Goal: Transaction & Acquisition: Purchase product/service

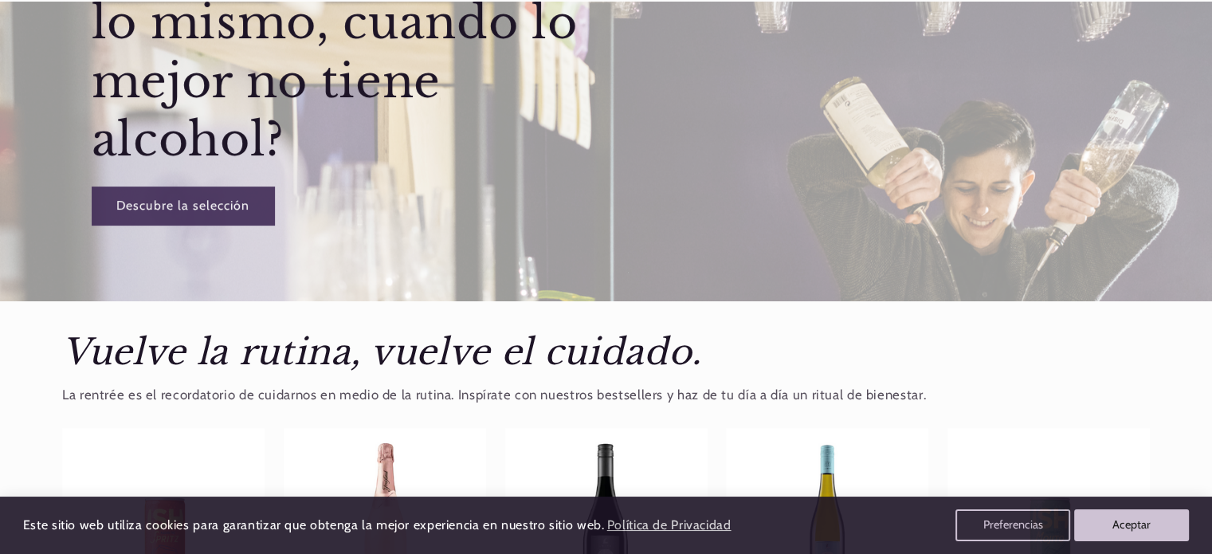
scroll to position [290, 0]
click at [1115, 531] on button "Aceptar" at bounding box center [1132, 524] width 122 height 33
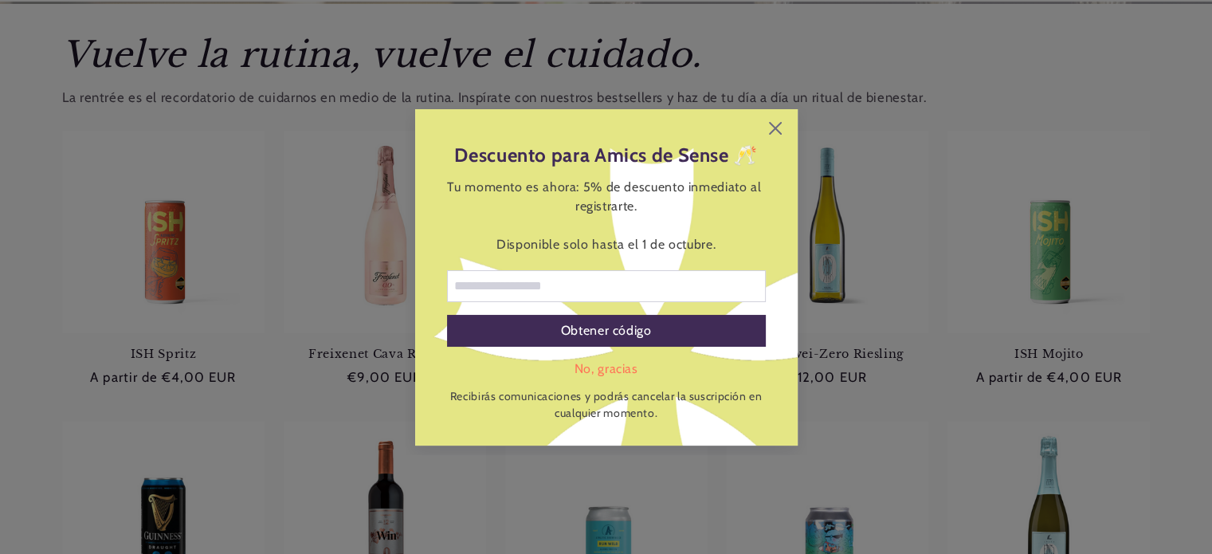
scroll to position [628, 0]
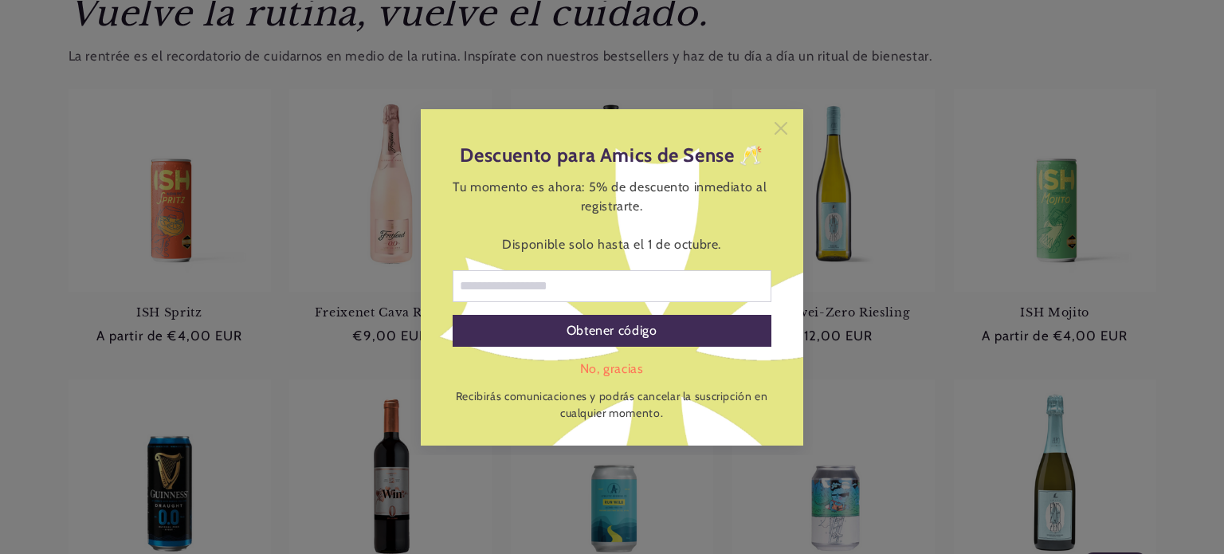
click at [779, 132] on icon at bounding box center [780, 128] width 13 height 13
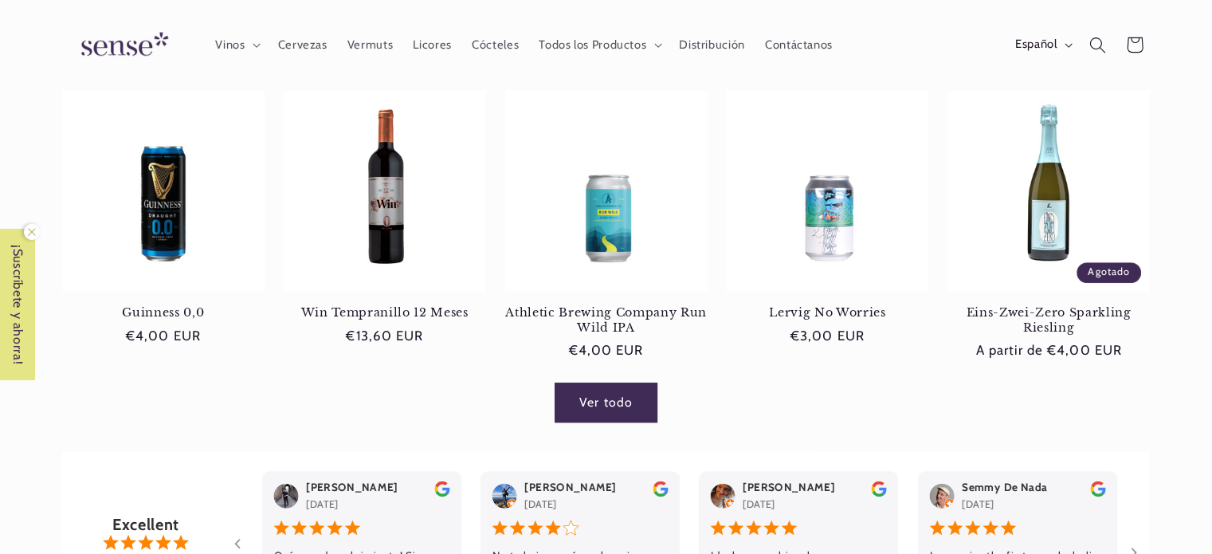
scroll to position [916, 0]
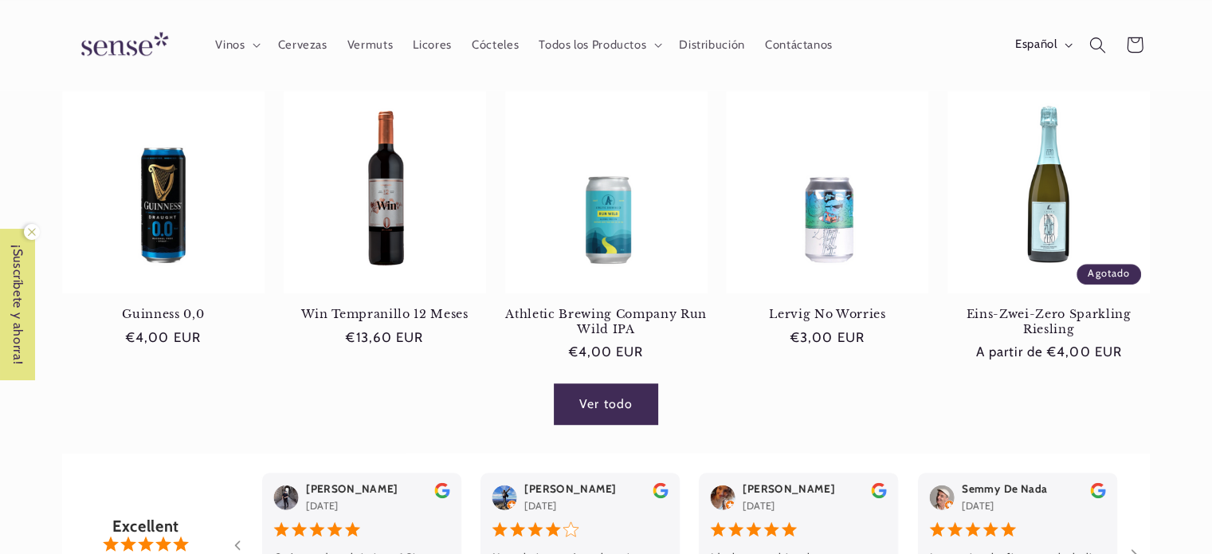
click at [596, 413] on link "Ver todo" at bounding box center [605, 403] width 103 height 39
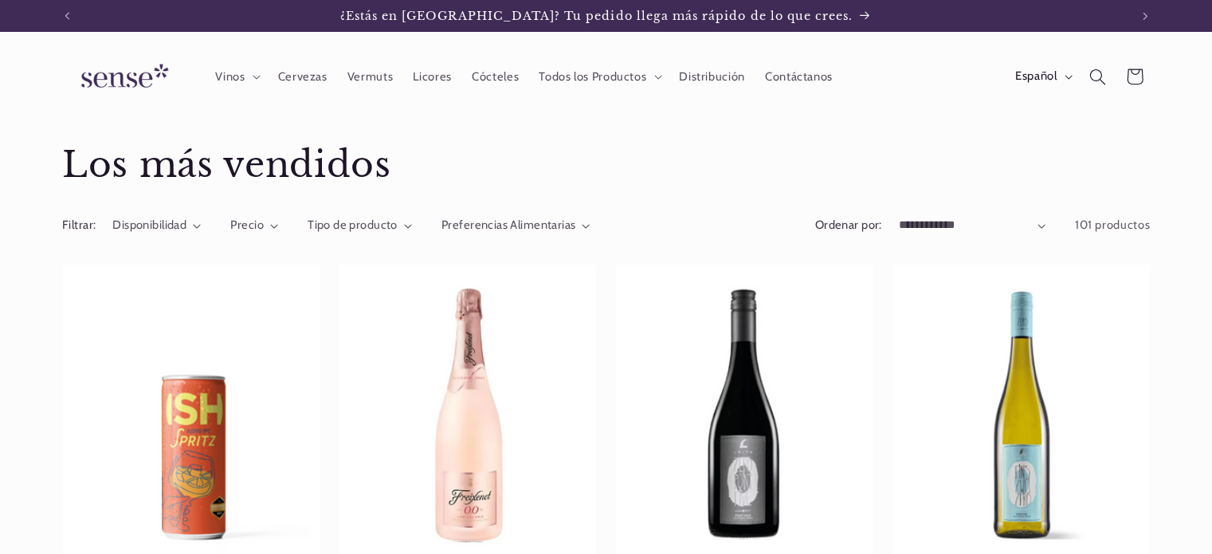
click at [108, 72] on img at bounding box center [121, 76] width 119 height 45
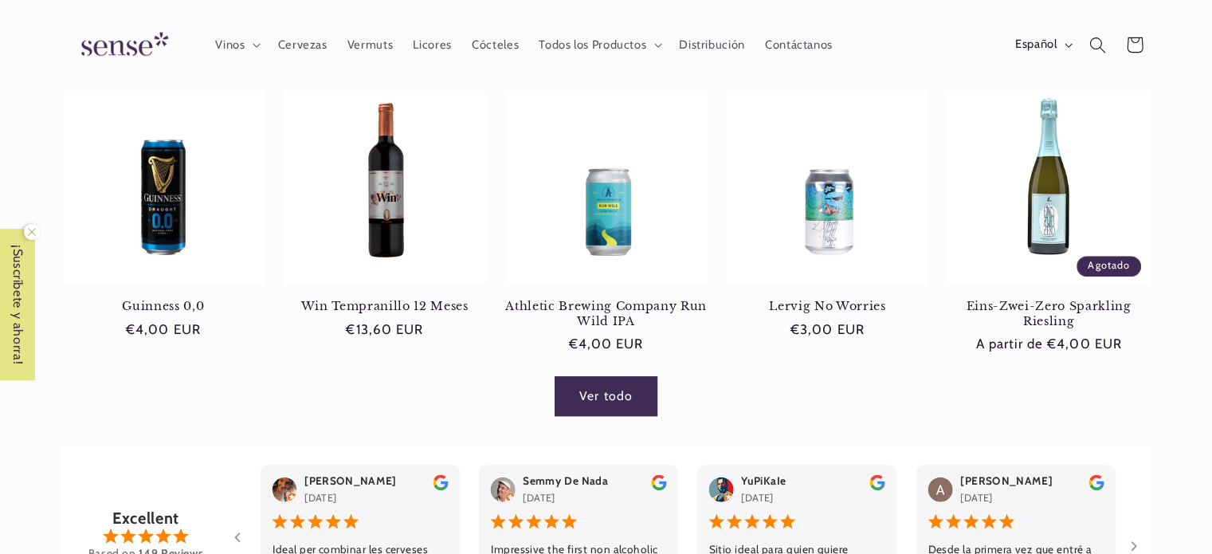
scroll to position [923, 0]
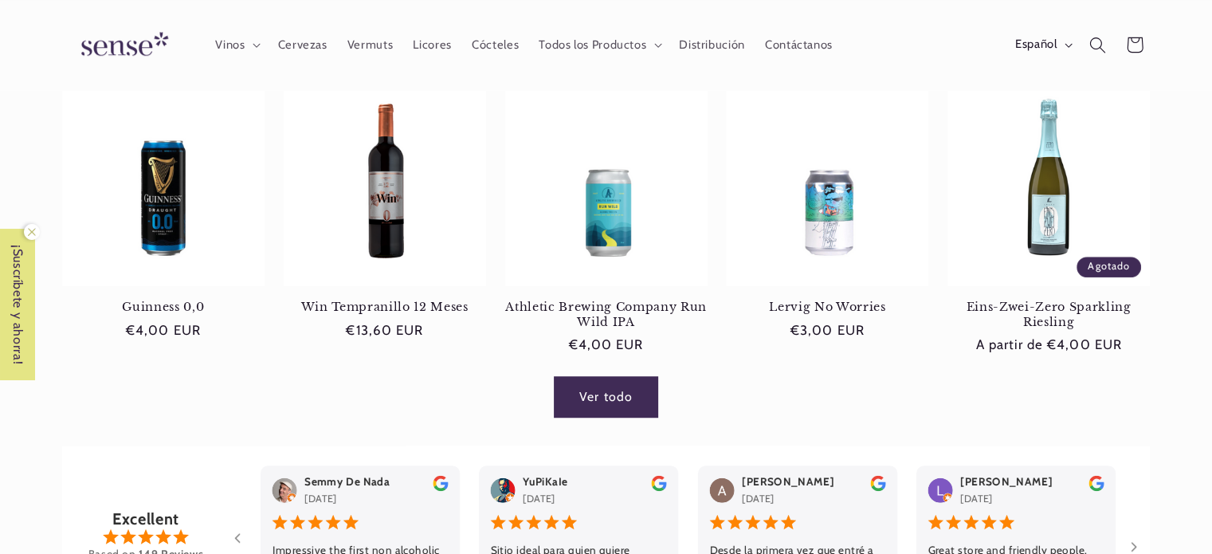
click at [561, 393] on link "Ver todo" at bounding box center [605, 396] width 103 height 39
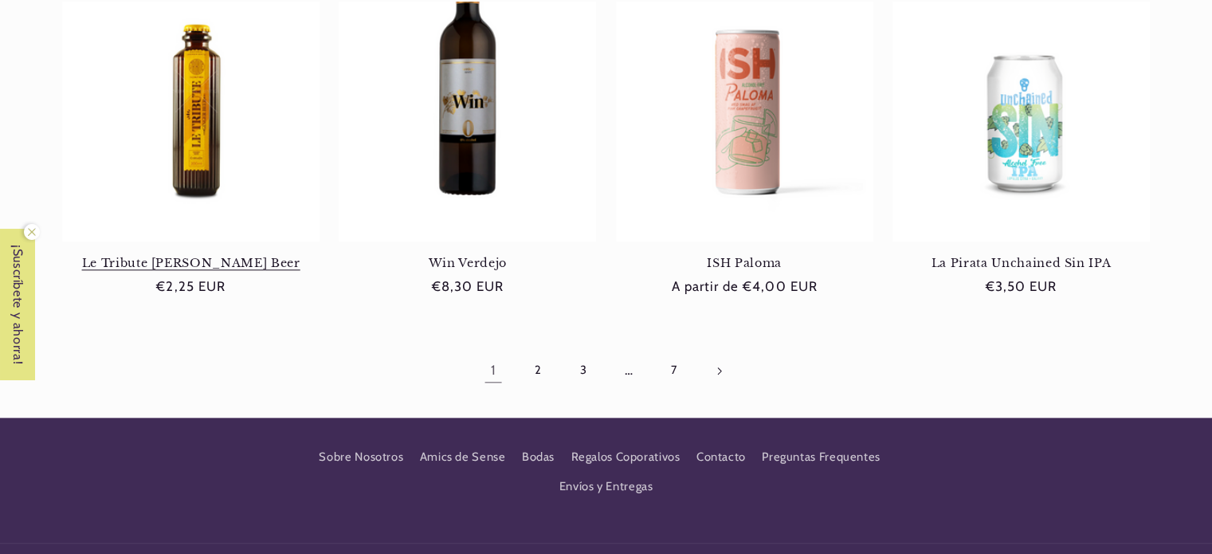
scroll to position [1587, 0]
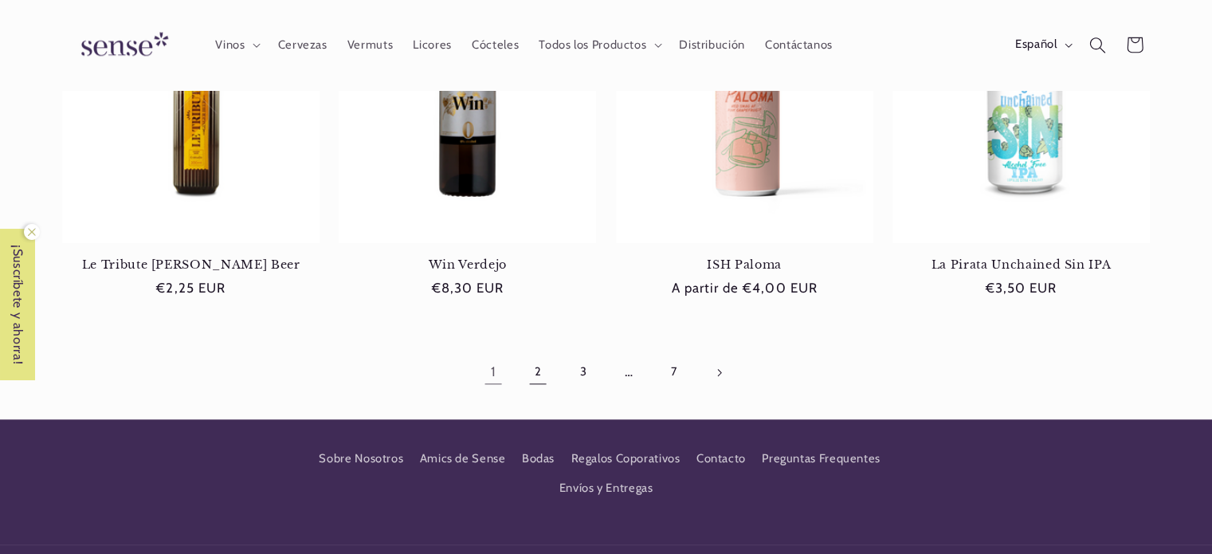
click at [532, 372] on link "2" at bounding box center [537, 372] width 37 height 37
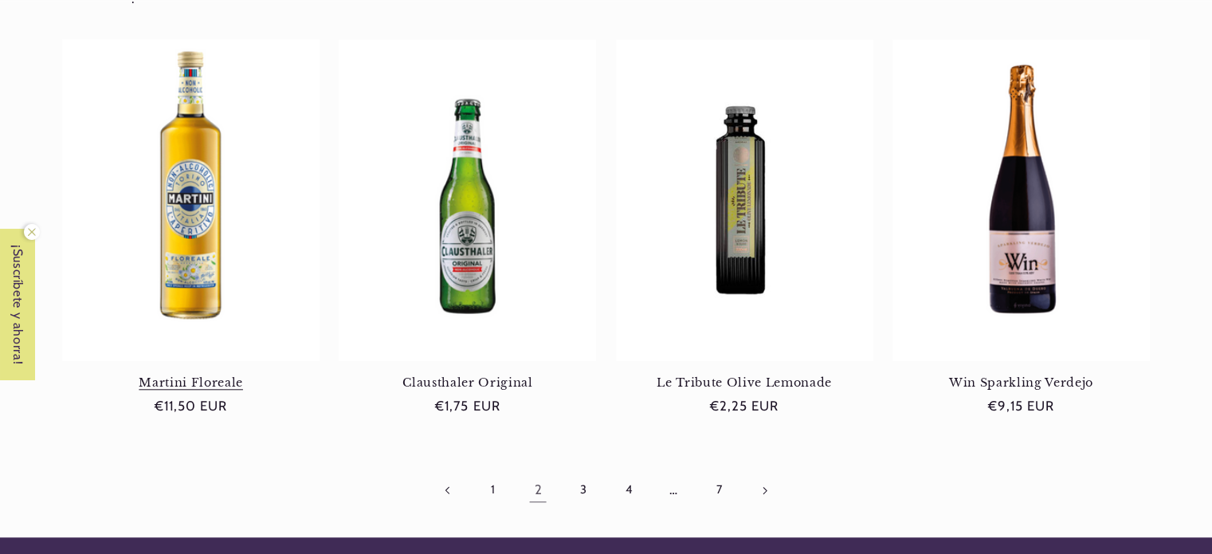
scroll to position [0, 1061]
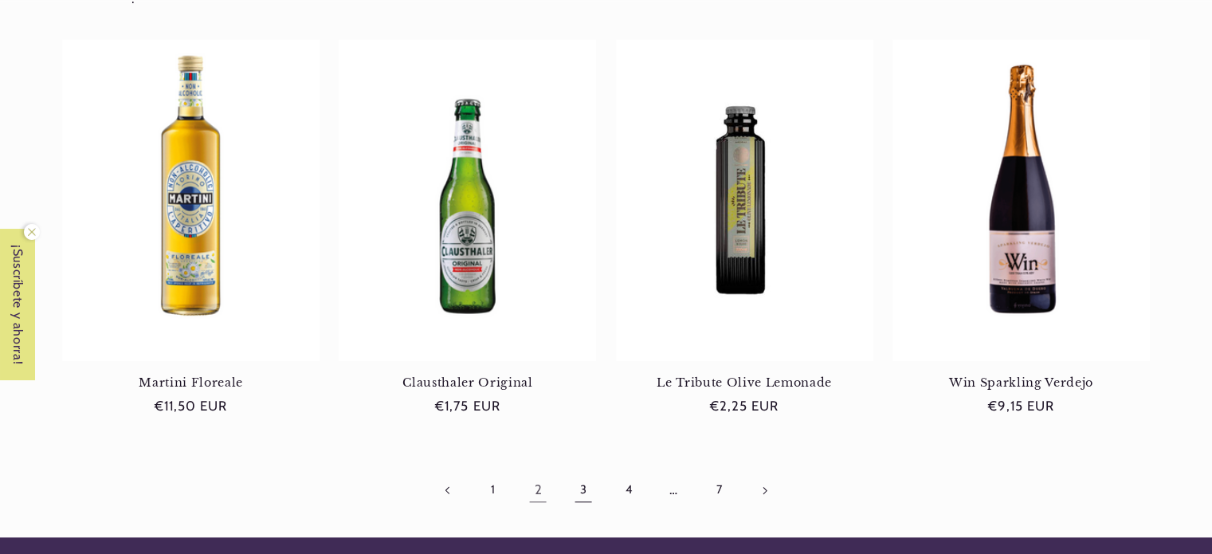
click at [583, 500] on link "3" at bounding box center [583, 490] width 37 height 37
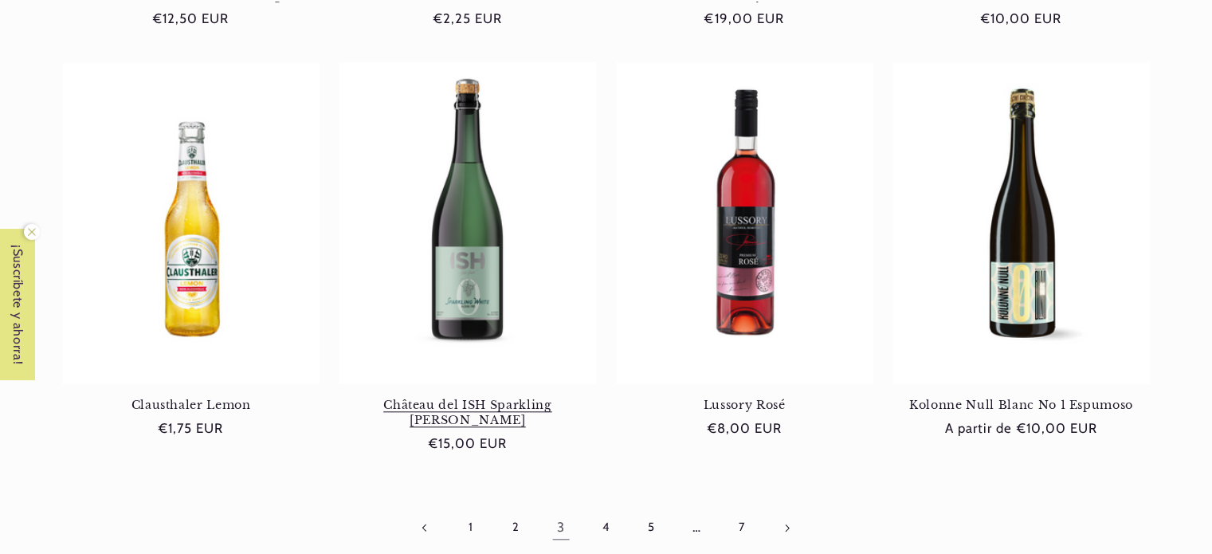
scroll to position [1481, 0]
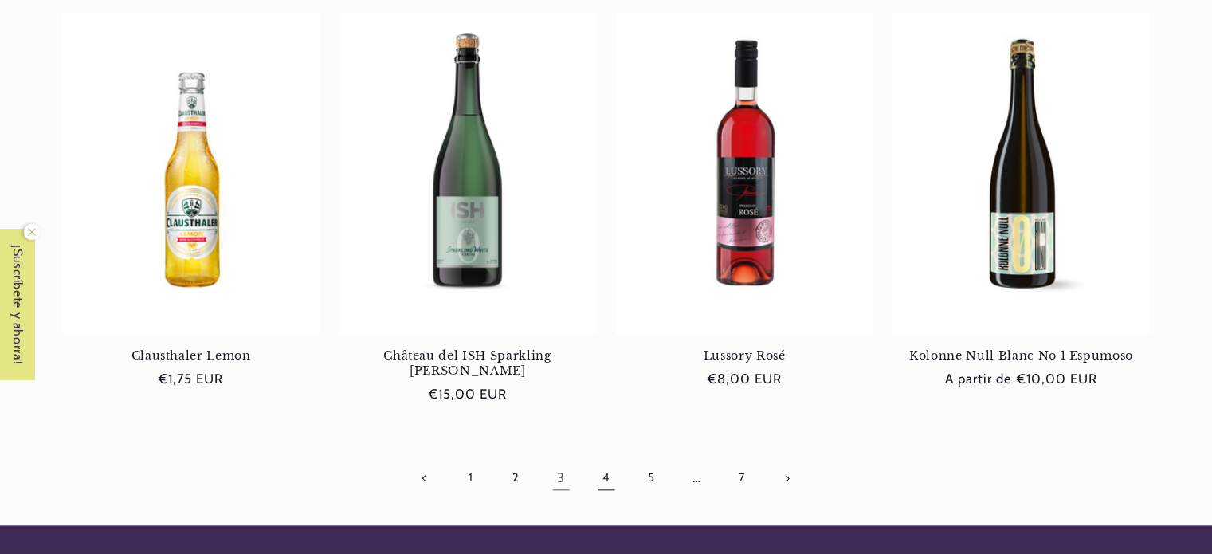
click at [605, 464] on link "4" at bounding box center [605, 478] width 37 height 37
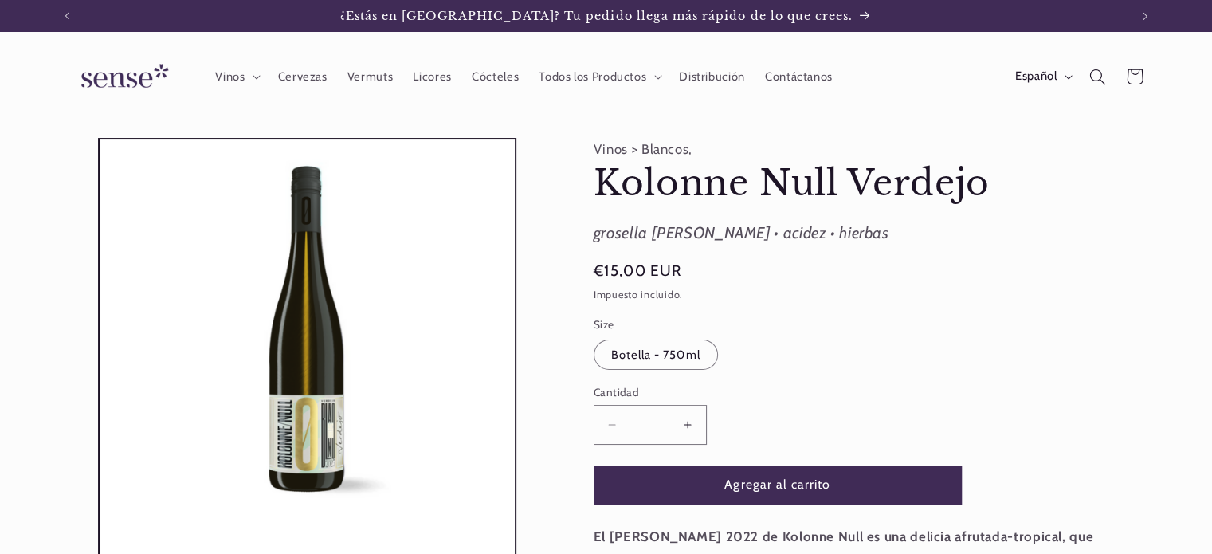
scroll to position [37, 0]
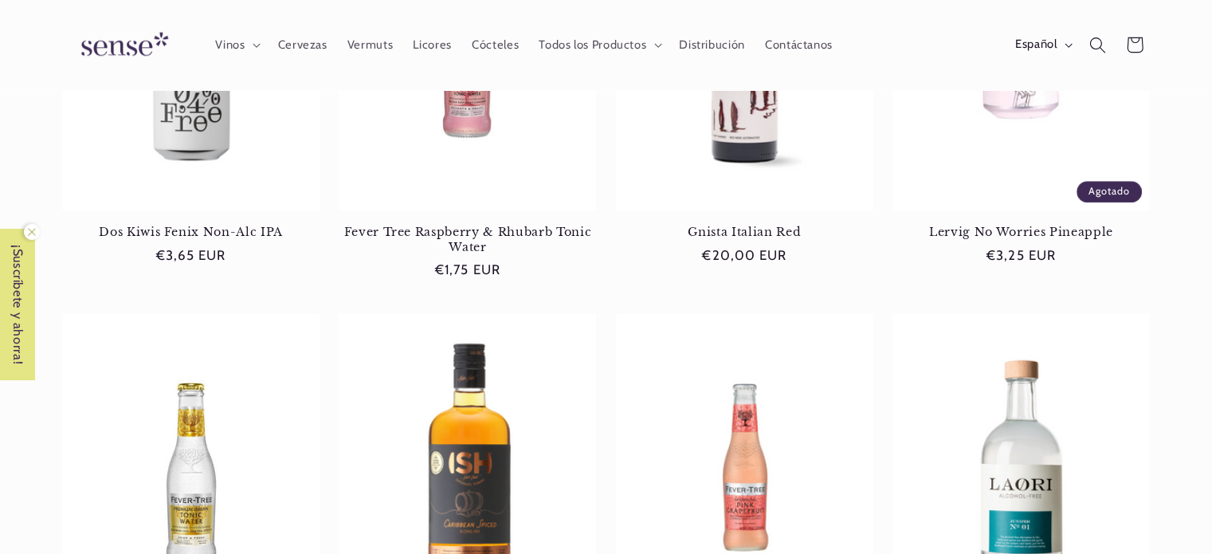
scroll to position [1195, 0]
click at [313, 37] on span "Cervezas" at bounding box center [302, 44] width 49 height 15
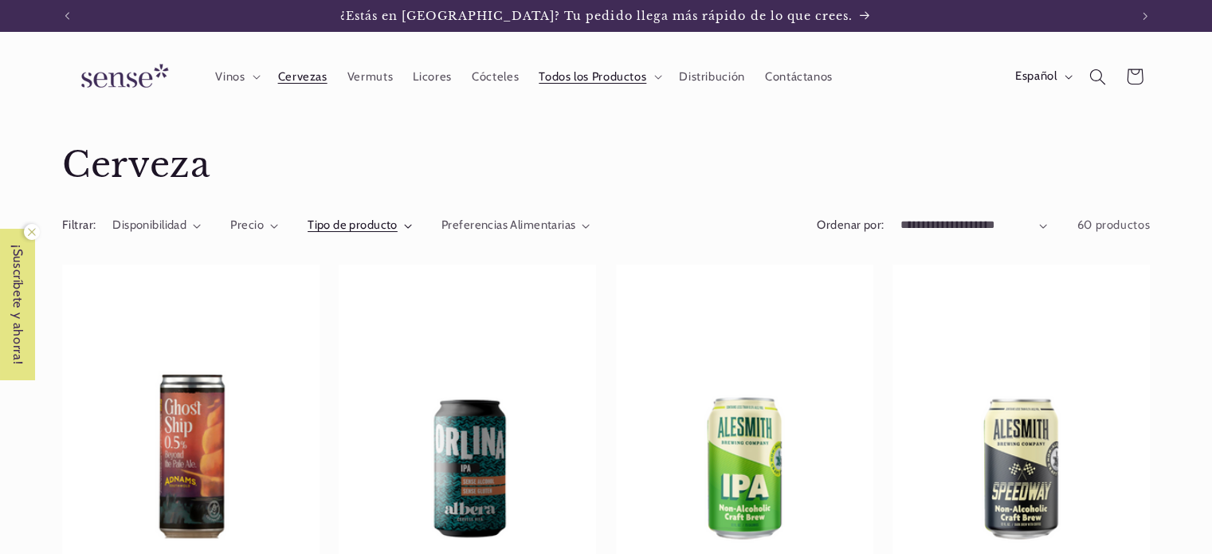
click at [376, 222] on span "Tipo de producto" at bounding box center [352, 224] width 90 height 14
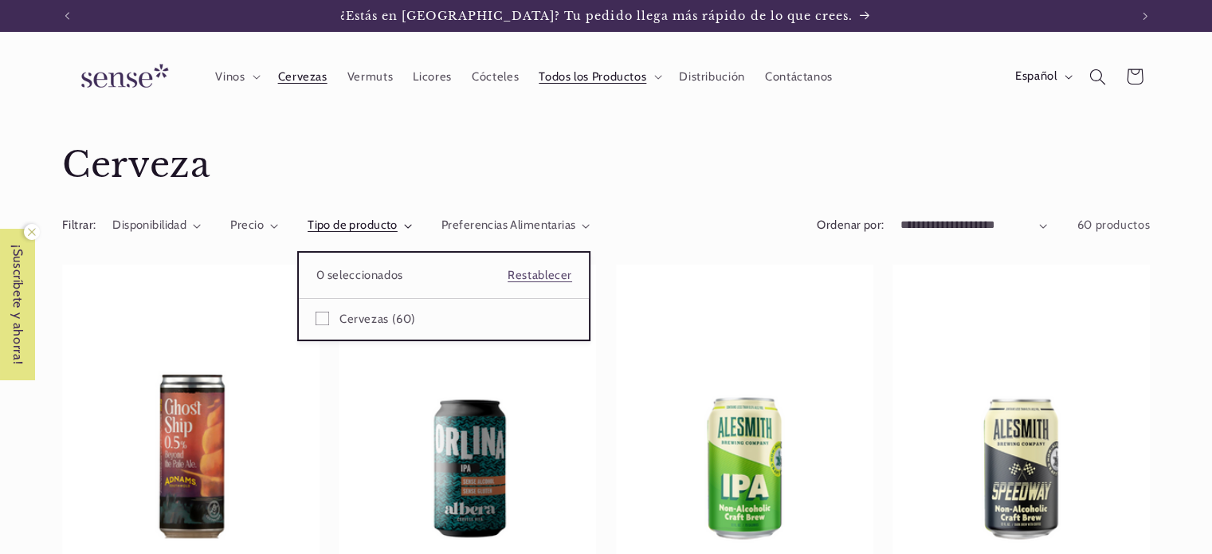
click at [307, 234] on summary "Tipo de producto" at bounding box center [359, 226] width 104 height 18
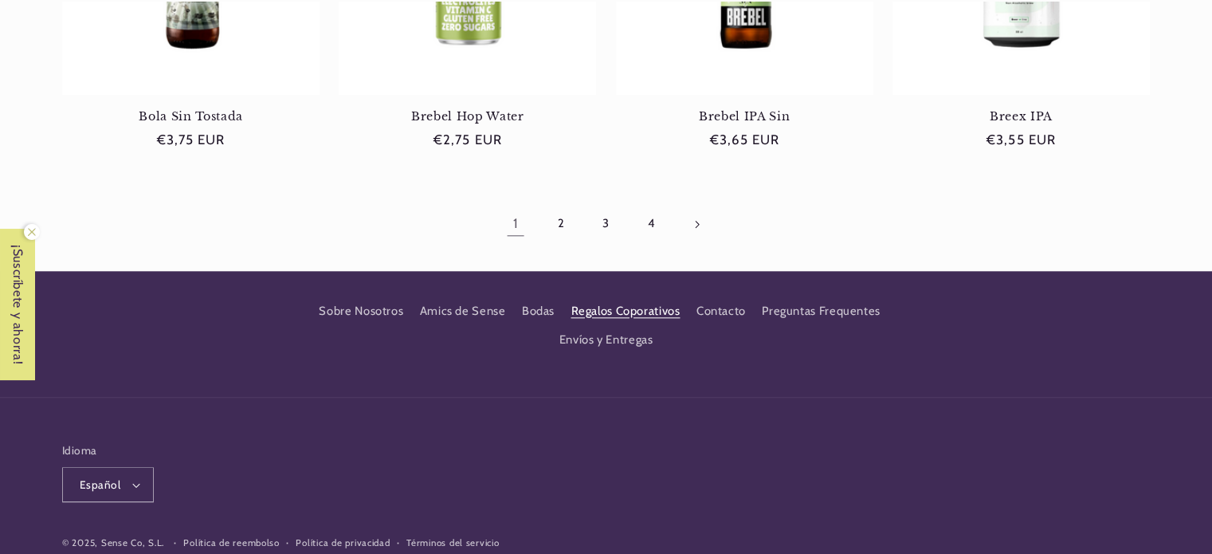
scroll to position [1753, 0]
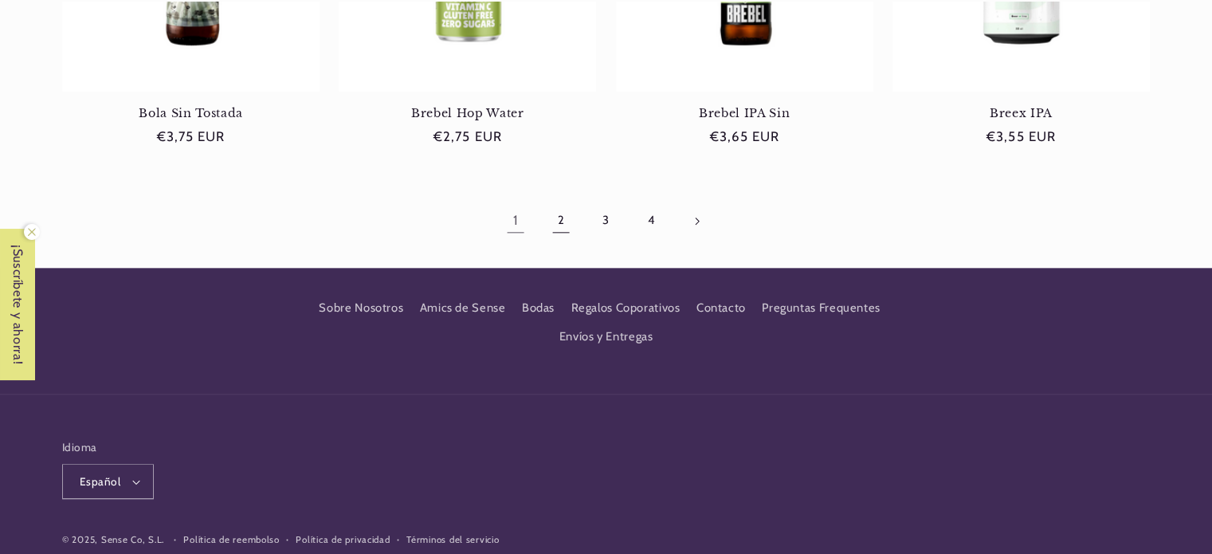
click at [558, 225] on link "2" at bounding box center [560, 220] width 37 height 37
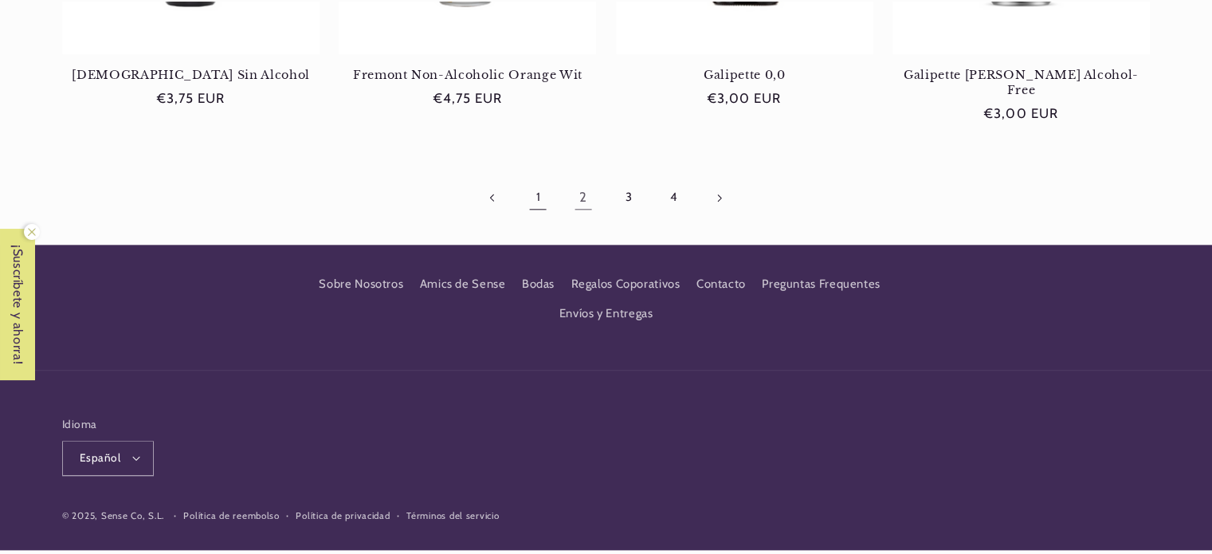
scroll to position [1686, 0]
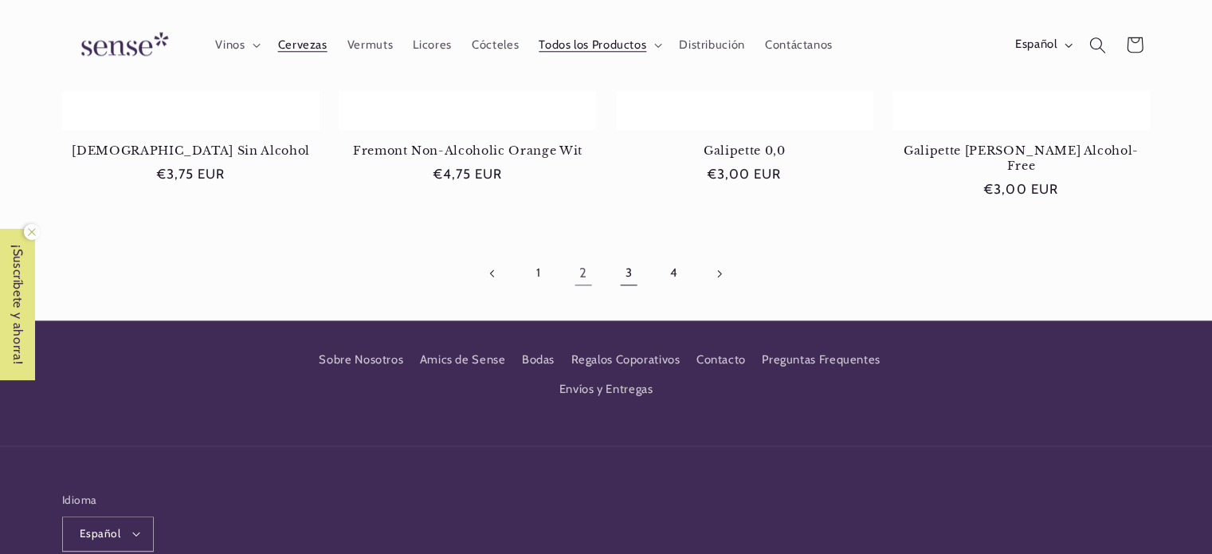
click at [626, 257] on link "3" at bounding box center [628, 273] width 37 height 37
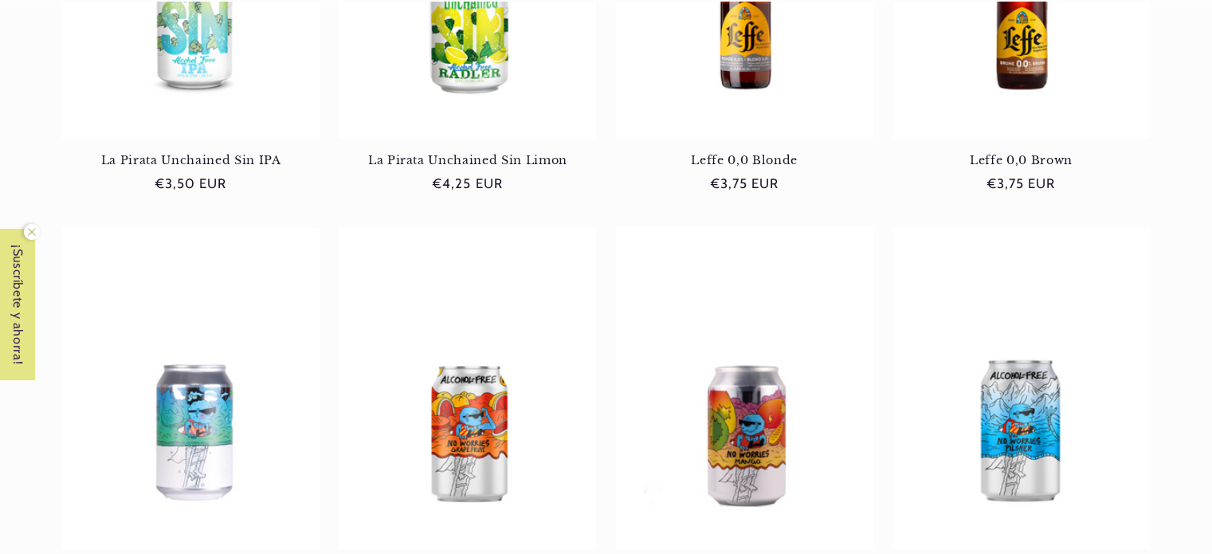
scroll to position [1514, 0]
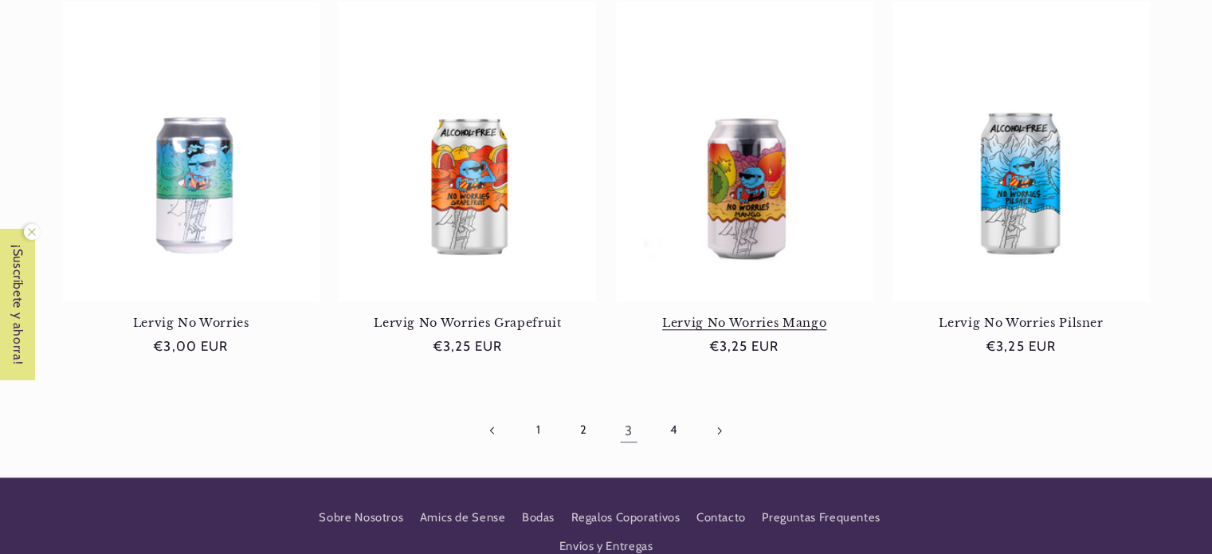
click at [711, 315] on link "Lervig No Worries Mango" at bounding box center [744, 322] width 257 height 14
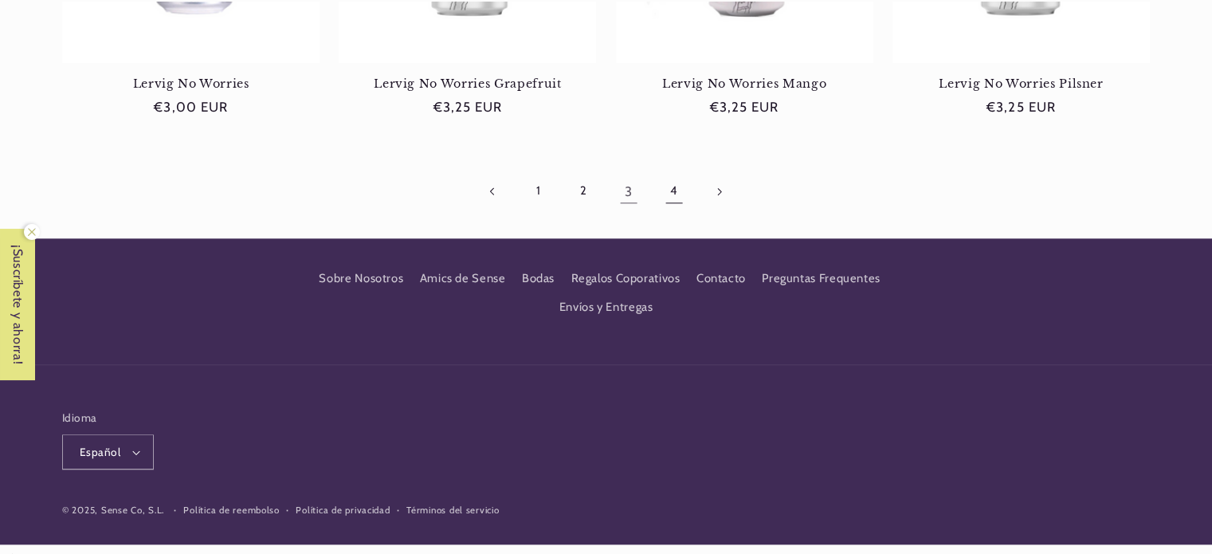
scroll to position [0, 1061]
click at [682, 199] on link "4" at bounding box center [673, 191] width 37 height 37
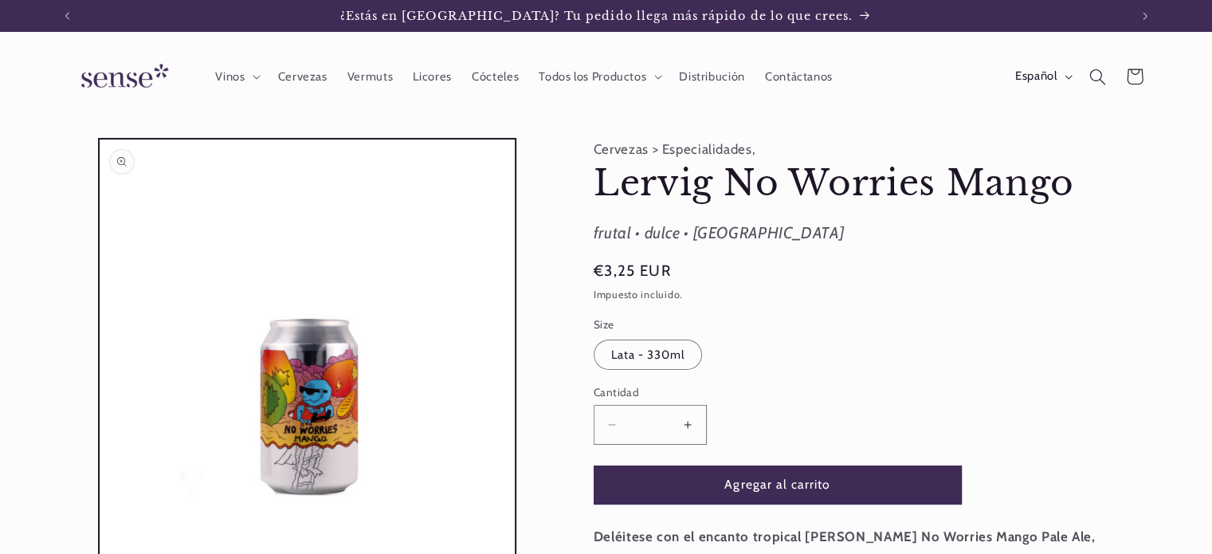
click at [100, 553] on button "Abrir elemento multimedia 1 en una ventana modal" at bounding box center [100, 554] width 0 height 0
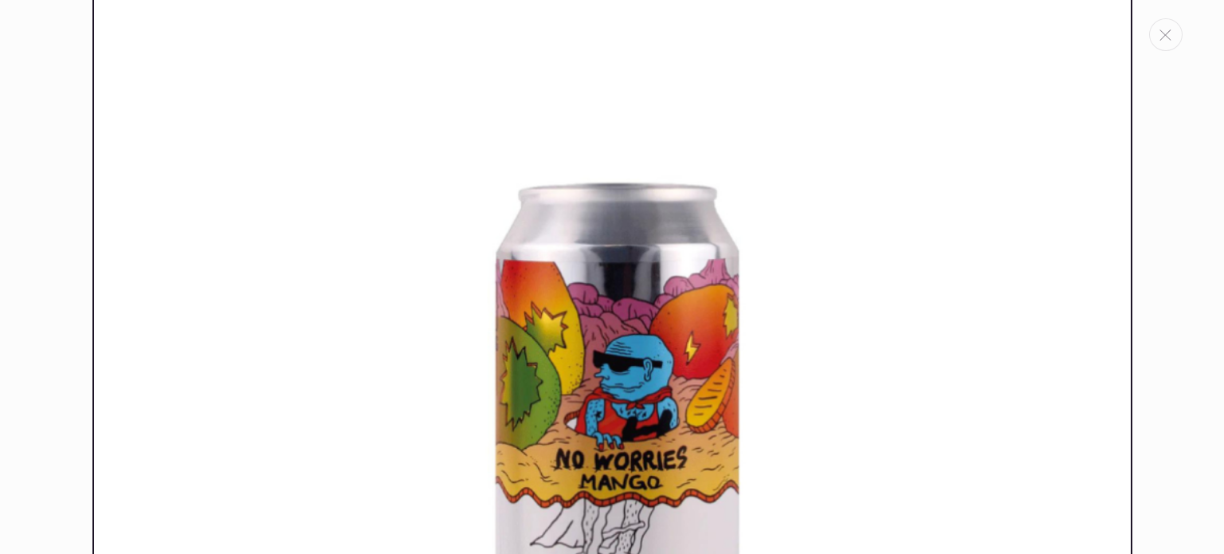
scroll to position [414, 0]
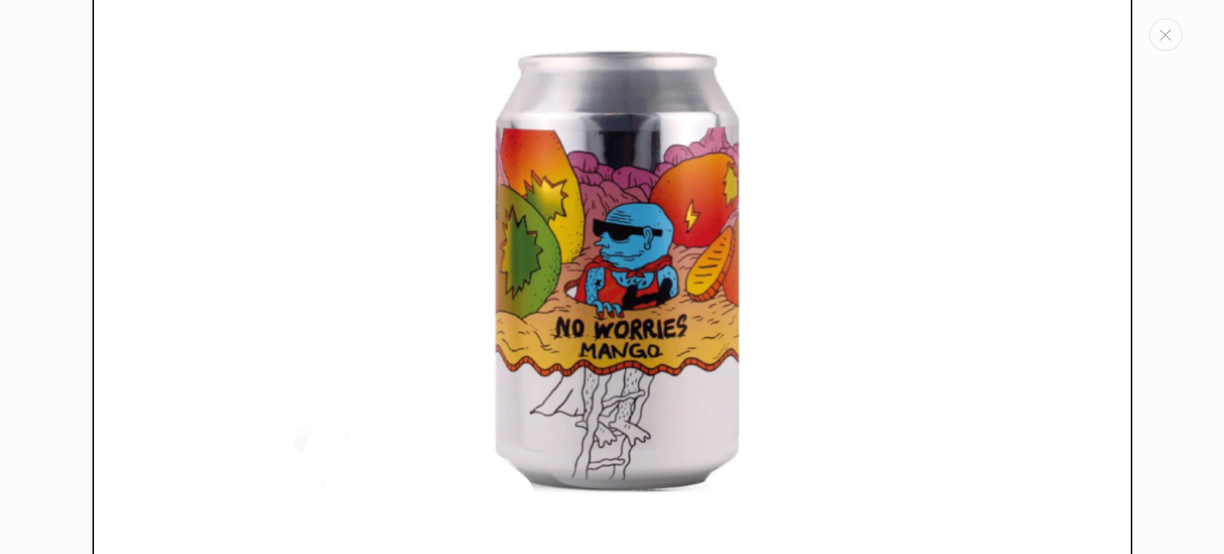
click at [382, 314] on img "Galería multimedia" at bounding box center [612, 122] width 1040 height 1040
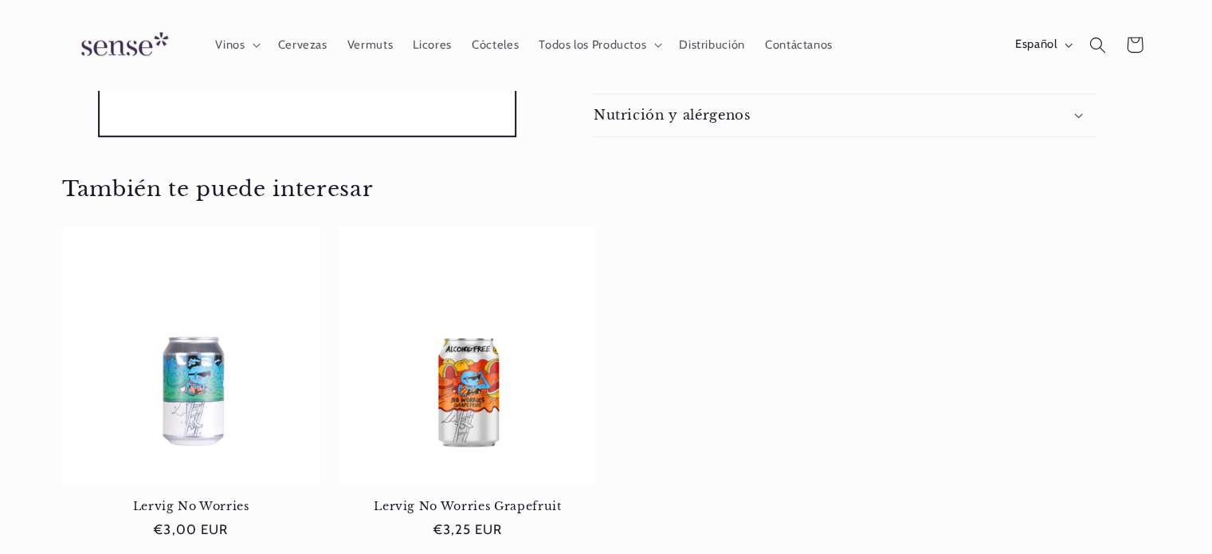
scroll to position [574, 0]
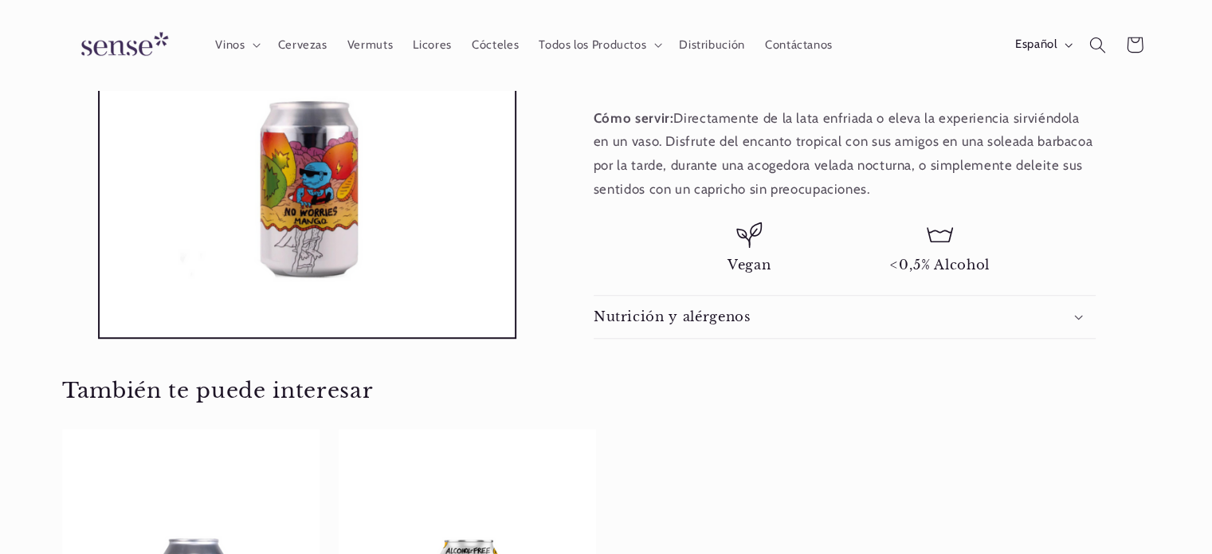
drag, startPoint x: 692, startPoint y: 300, endPoint x: 689, endPoint y: 311, distance: 11.6
click at [691, 305] on summary "Nutrición y alérgenos" at bounding box center [844, 317] width 502 height 42
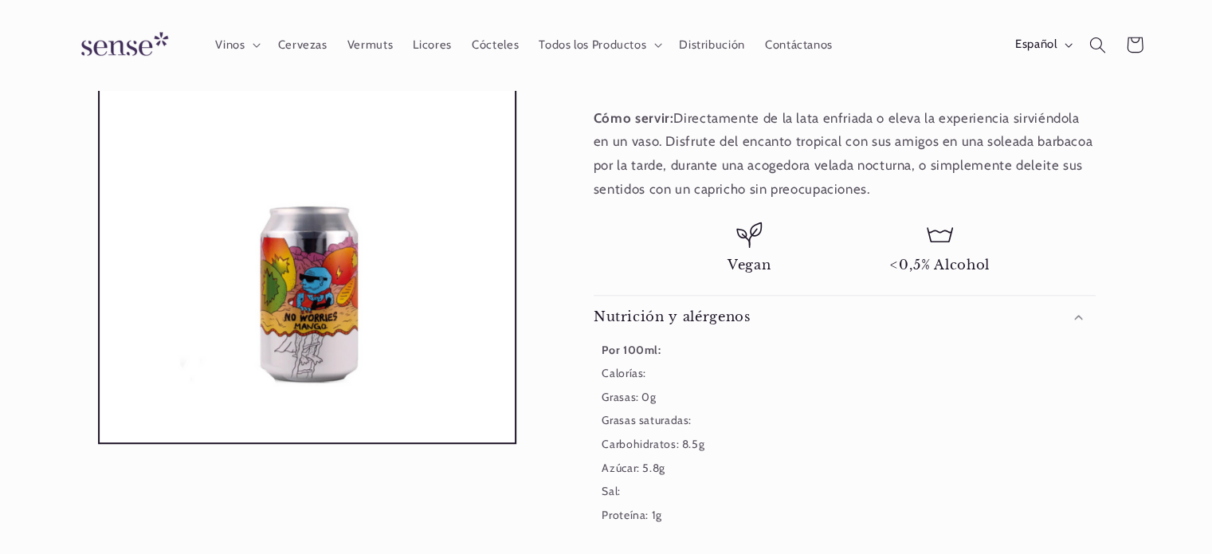
click at [689, 312] on h2 "Nutrición y alérgenos" at bounding box center [671, 316] width 157 height 17
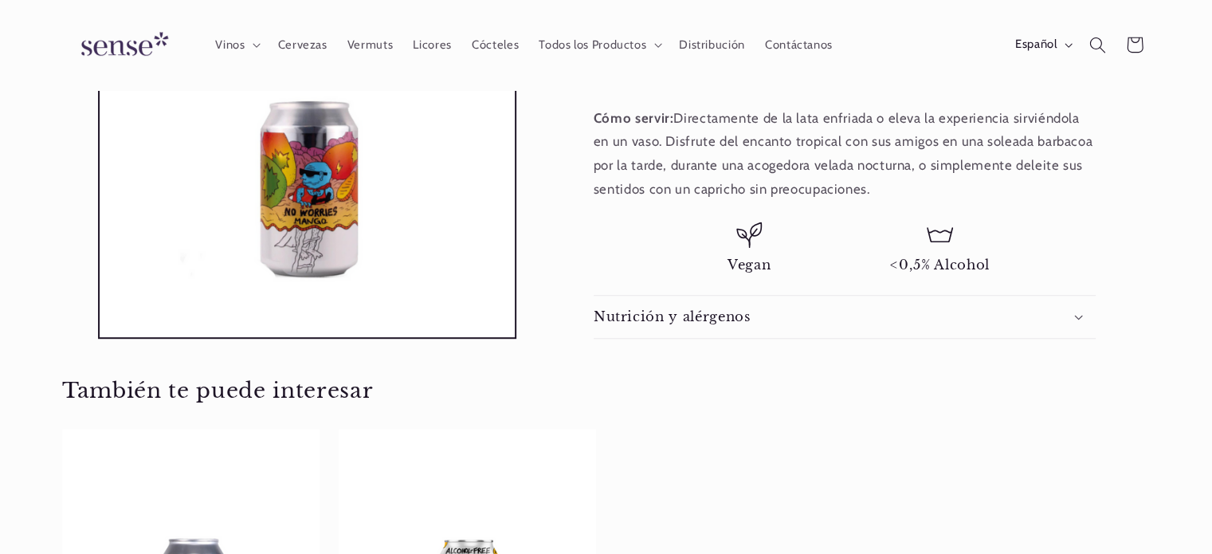
click at [686, 308] on h2 "Nutrición y alérgenos" at bounding box center [671, 316] width 157 height 17
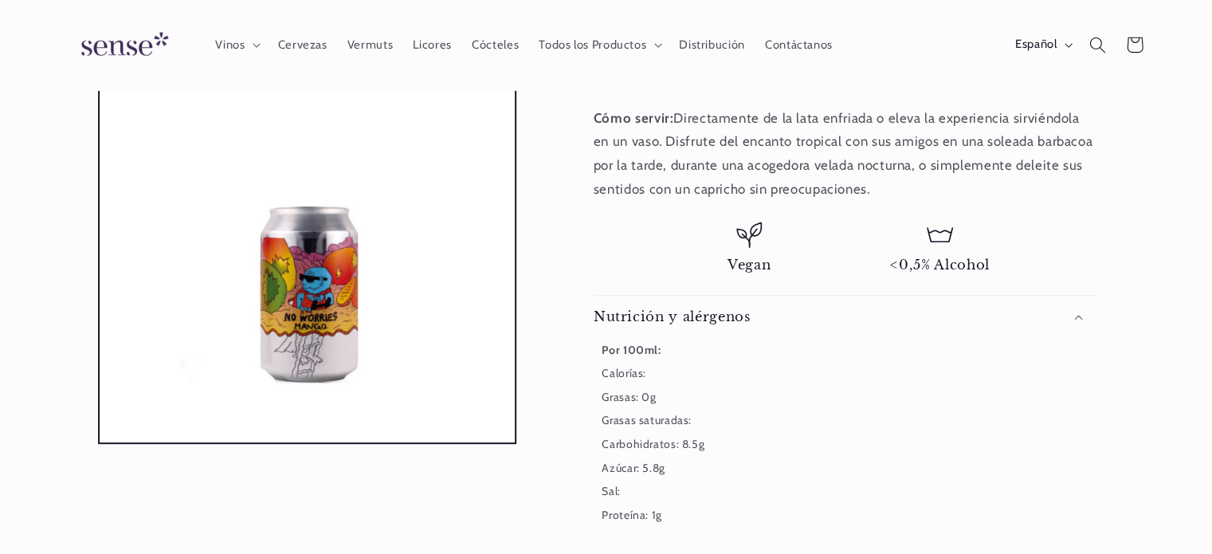
click at [966, 257] on span "<0,5% Alcohol" at bounding box center [940, 265] width 100 height 17
drag, startPoint x: 927, startPoint y: 256, endPoint x: 848, endPoint y: 268, distance: 79.8
click at [848, 268] on ul "Vegan <0,5% Alcohol" at bounding box center [844, 247] width 502 height 52
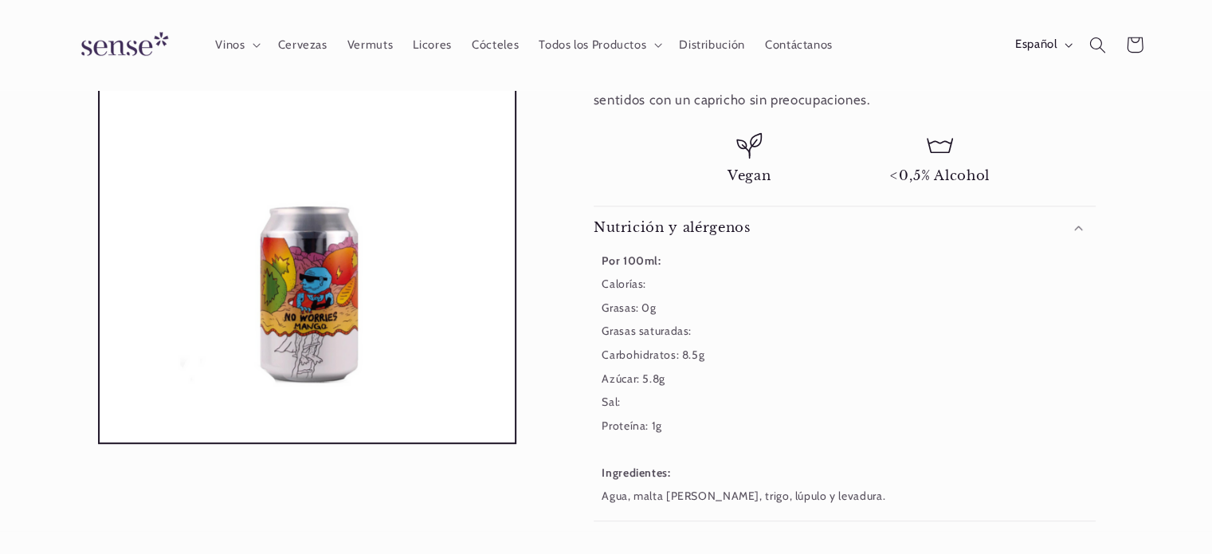
scroll to position [653, 0]
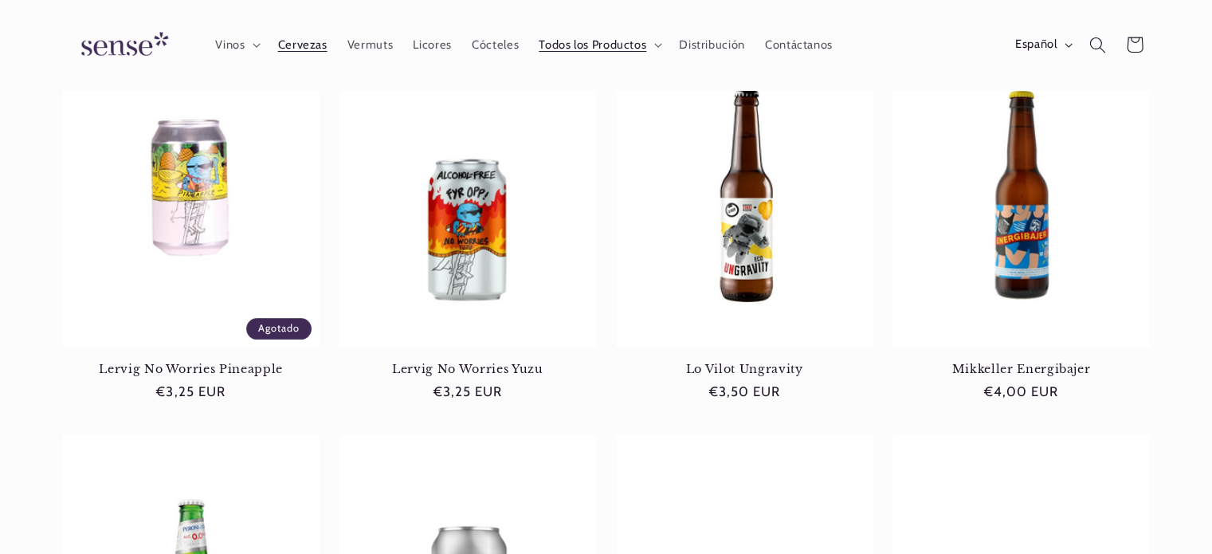
scroll to position [0, 1061]
